Goal: Ask a question

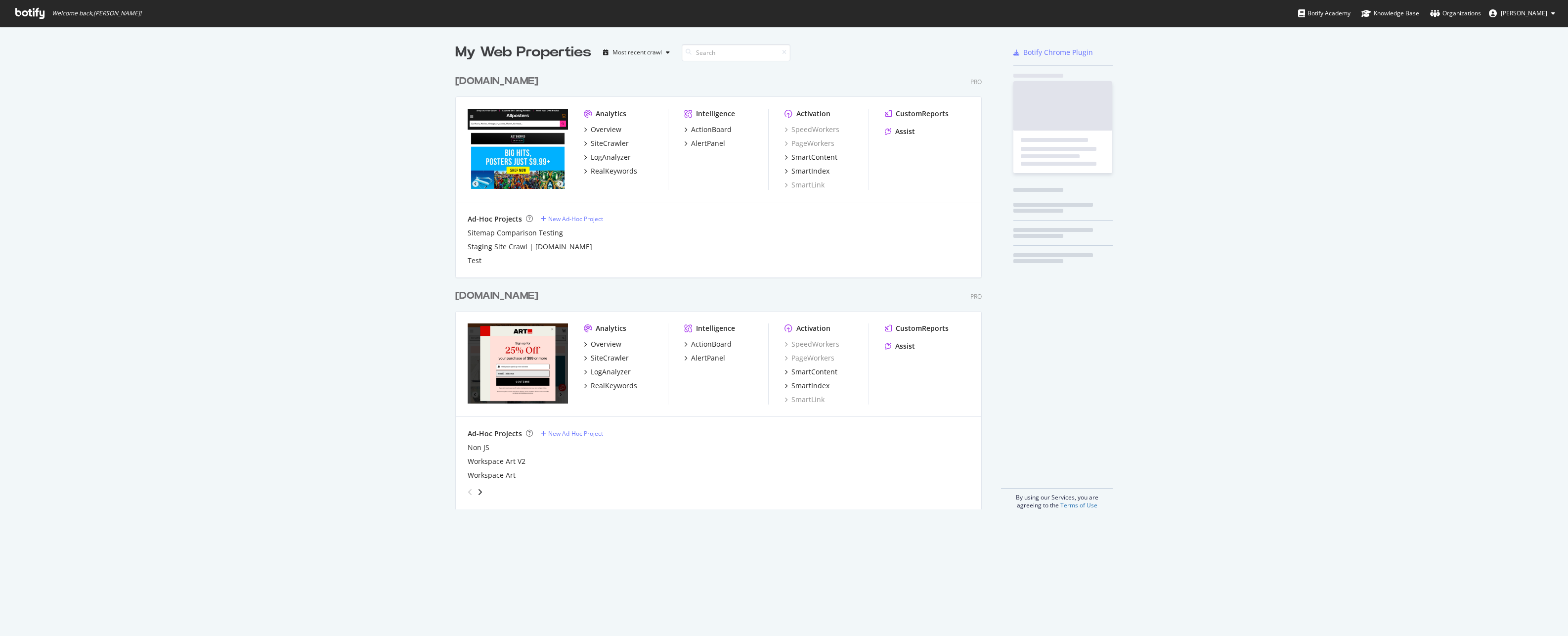
scroll to position [629, 1553]
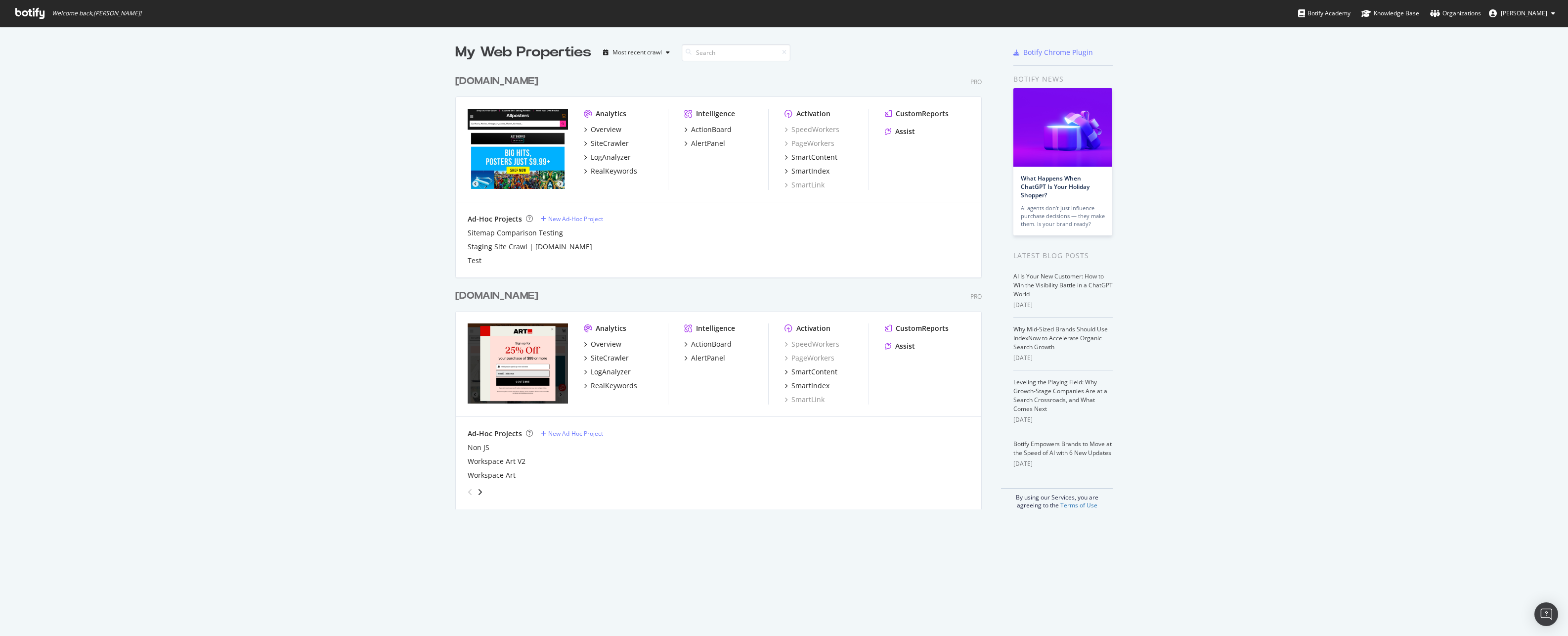
click at [504, 80] on div "[DOMAIN_NAME]" at bounding box center [497, 81] width 83 height 14
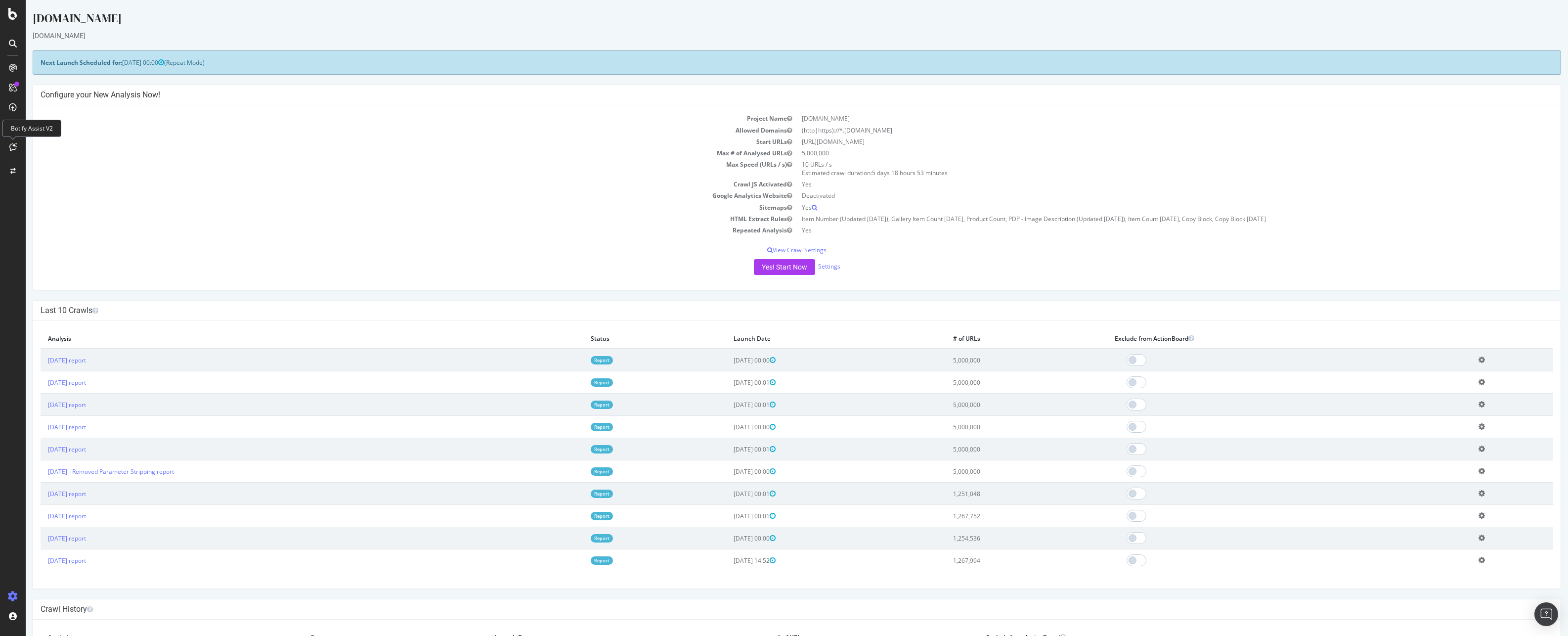
click at [17, 147] on div at bounding box center [12, 147] width 16 height 16
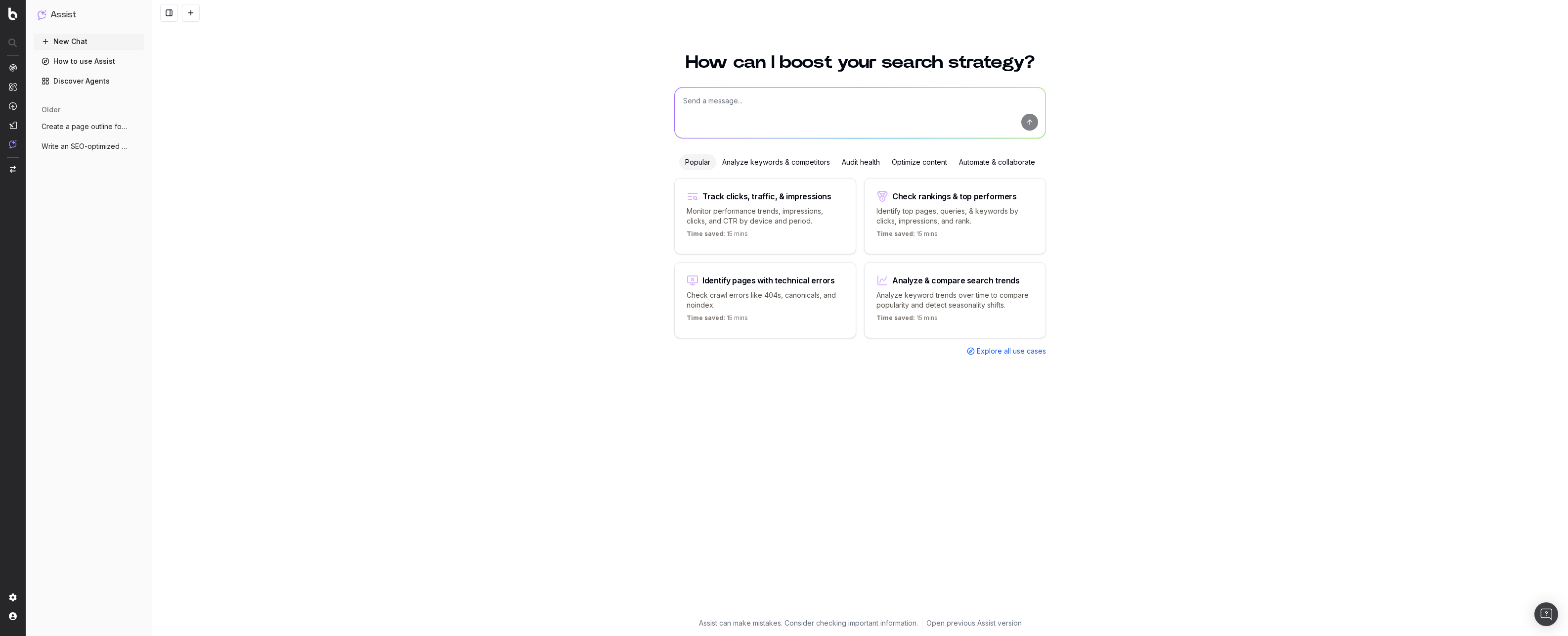
click at [705, 102] on textarea at bounding box center [861, 112] width 371 height 51
type textarea "Analyze current segments in my project and recommend modifications and addition…"
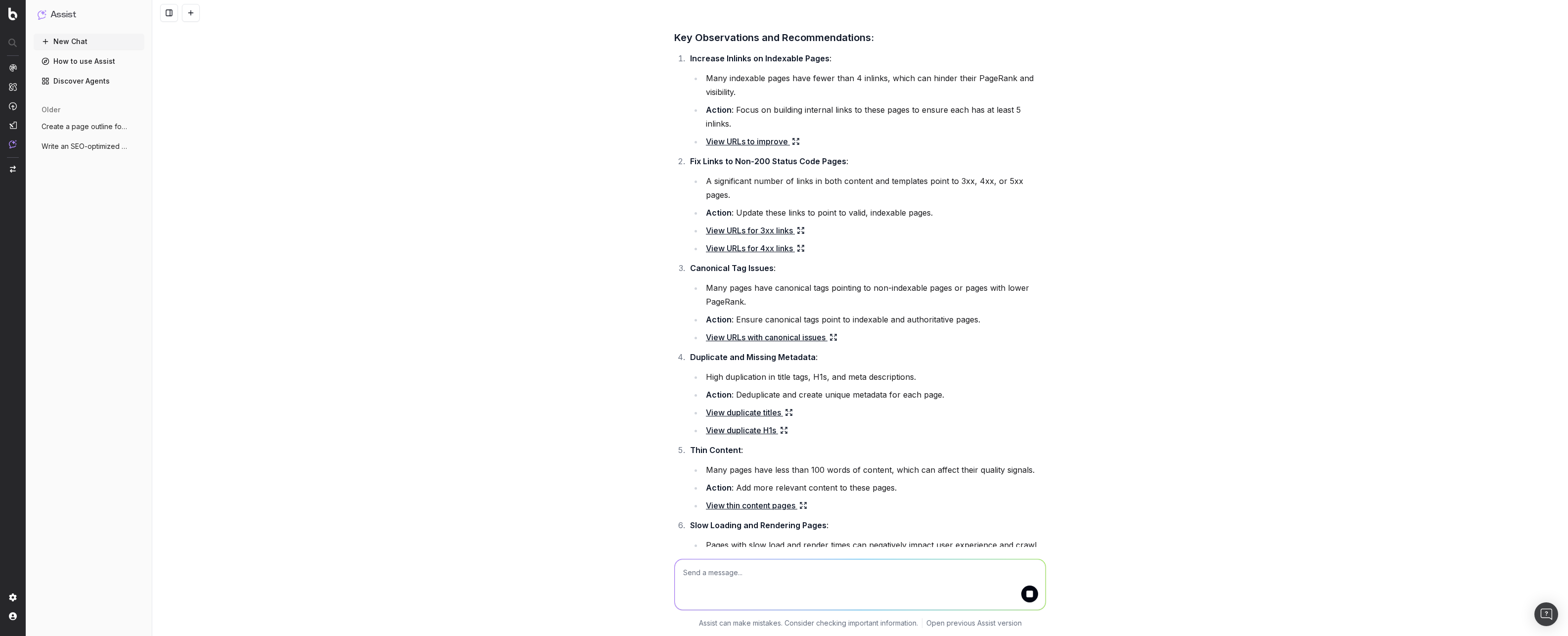
scroll to position [116, 0]
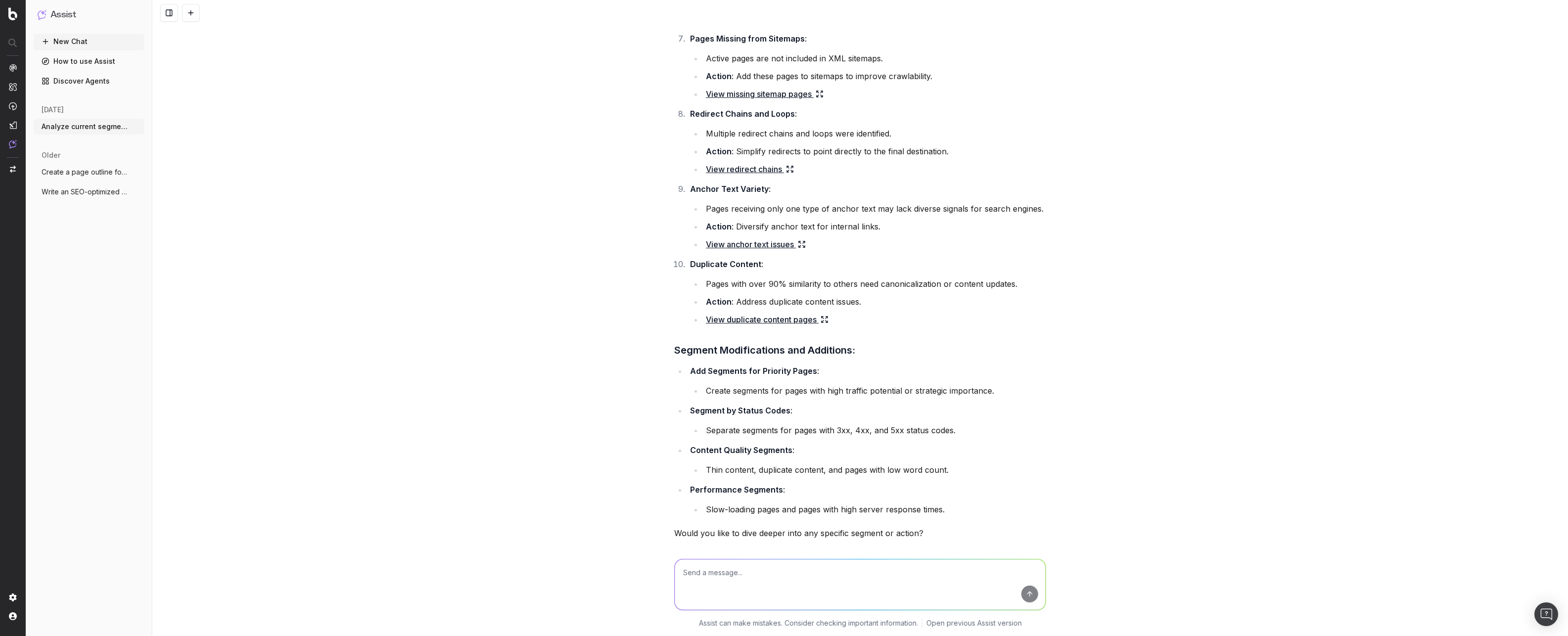
scroll to position [693, 0]
